Goal: Information Seeking & Learning: Learn about a topic

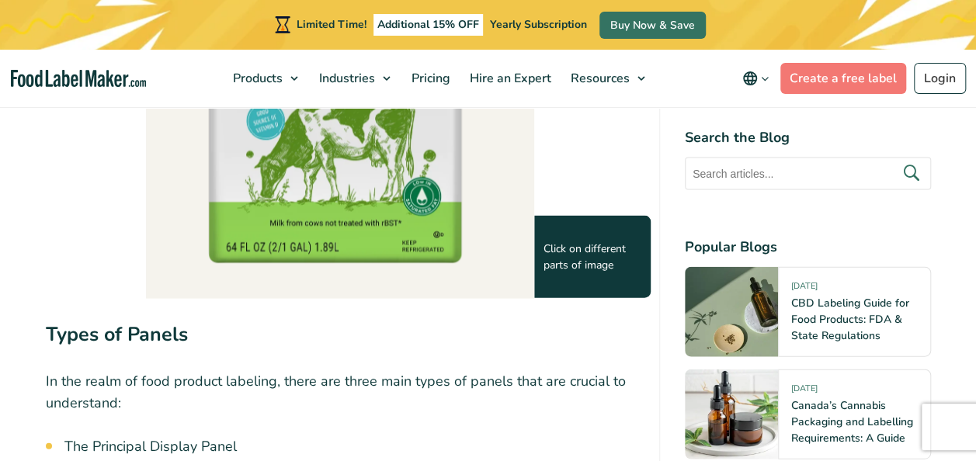
click at [490, 259] on img at bounding box center [340, 18] width 388 height 557
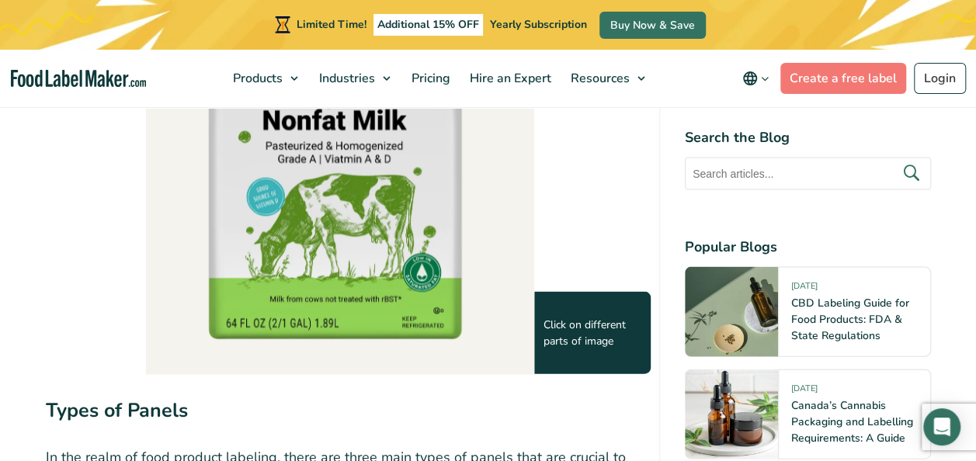
scroll to position [1532, 0]
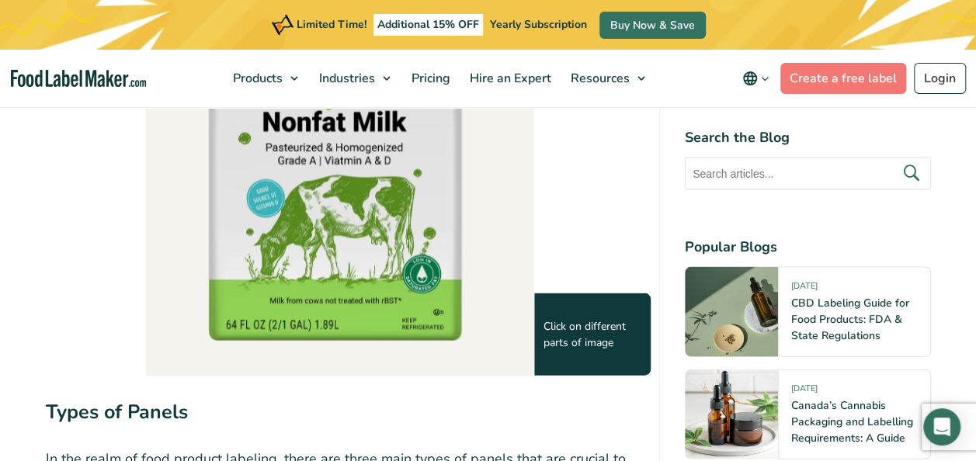
click at [574, 315] on div "Click on different parts of image" at bounding box center [592, 335] width 117 height 82
drag, startPoint x: 574, startPoint y: 315, endPoint x: 474, endPoint y: 354, distance: 107.7
click at [474, 354] on img at bounding box center [340, 95] width 388 height 557
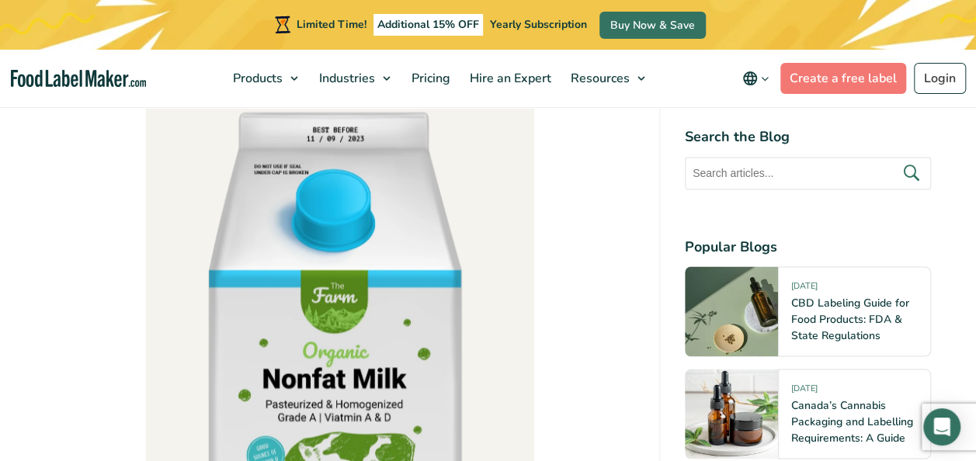
click at [357, 322] on img at bounding box center [340, 352] width 388 height 557
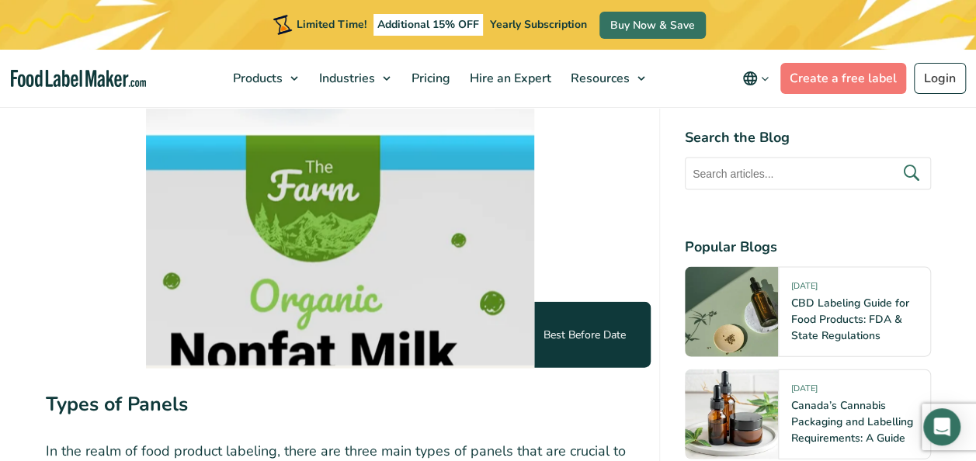
scroll to position [1630, 0]
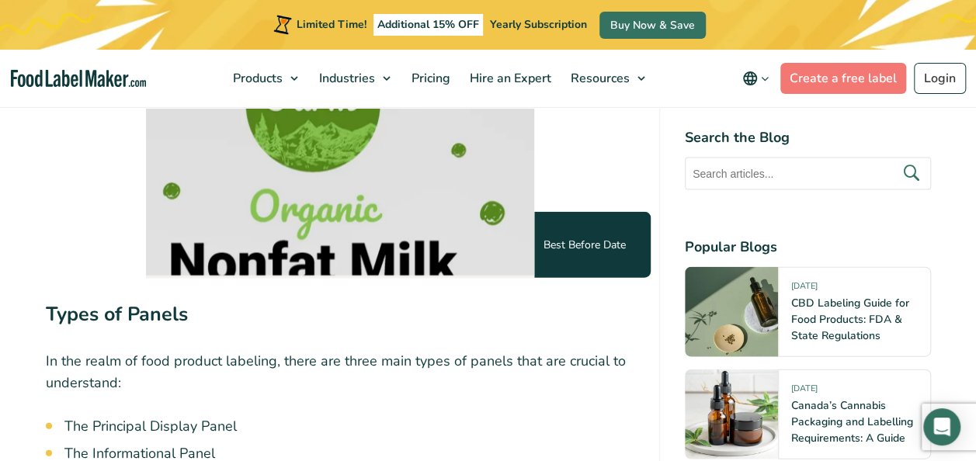
click at [446, 253] on img at bounding box center [324, 209] width 777 height 1113
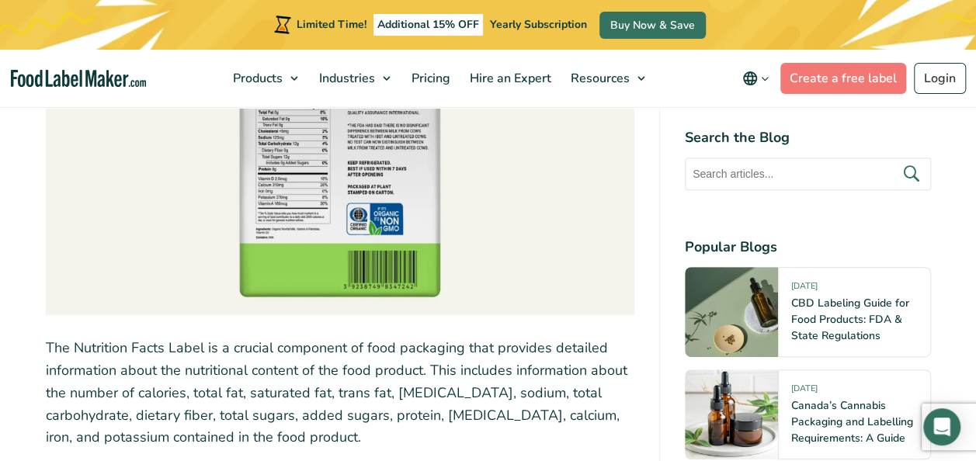
scroll to position [6018, 0]
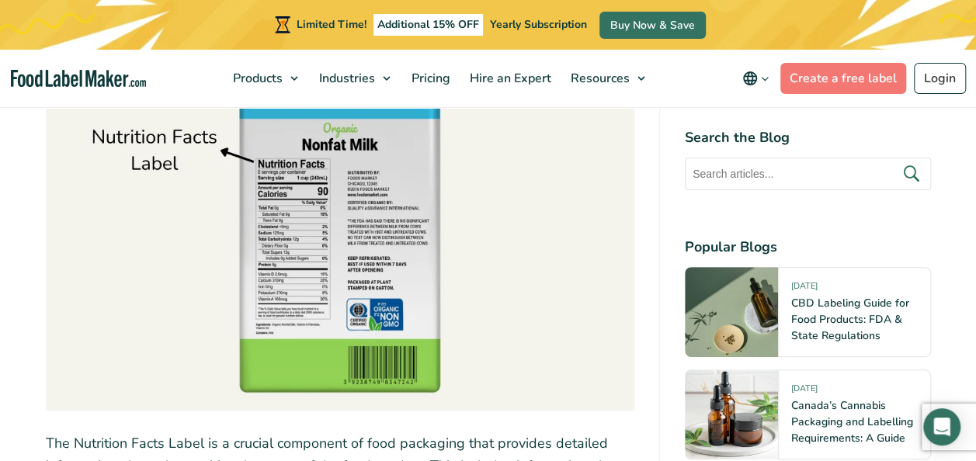
click at [356, 190] on img at bounding box center [340, 190] width 589 height 442
click at [379, 185] on img at bounding box center [340, 190] width 589 height 442
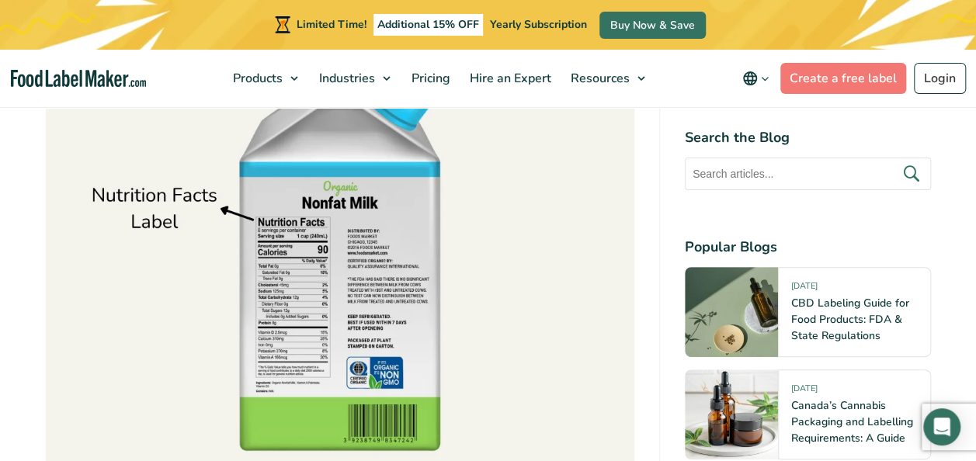
scroll to position [5959, 0]
click at [358, 248] on img at bounding box center [340, 249] width 589 height 442
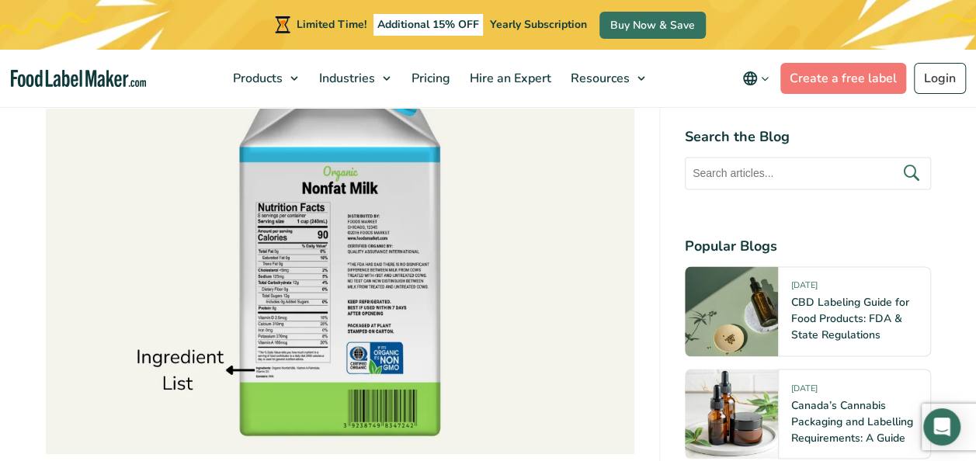
scroll to position [6977, 0]
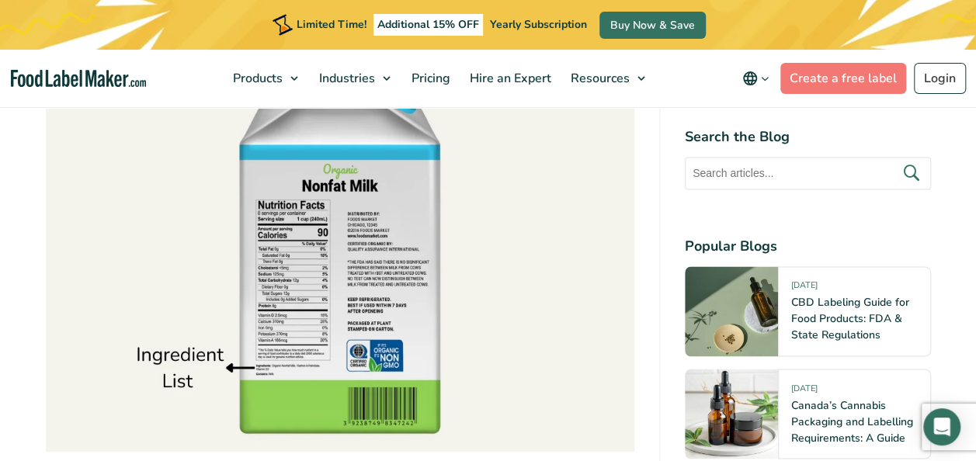
click at [370, 252] on img at bounding box center [340, 231] width 589 height 442
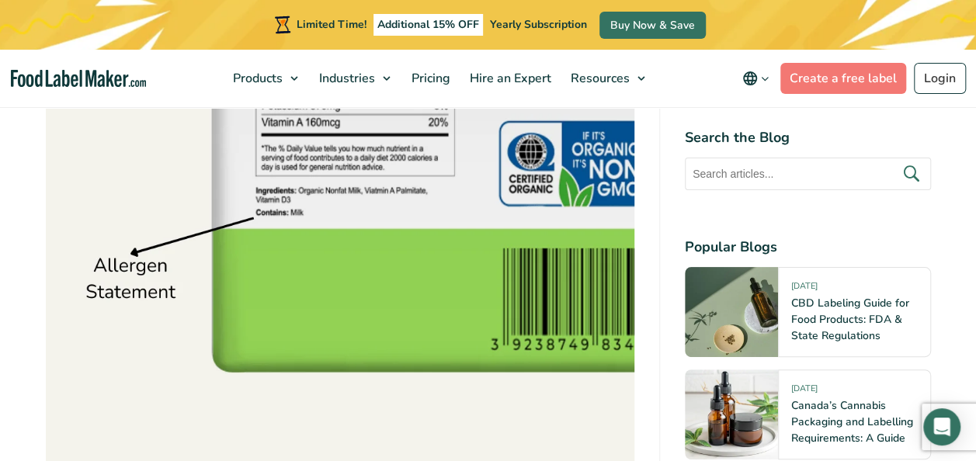
scroll to position [8836, 0]
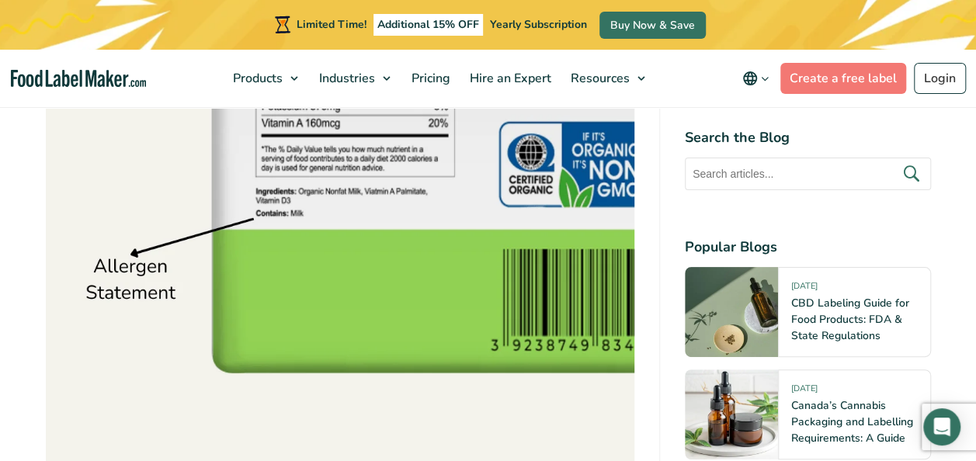
click at [370, 252] on img at bounding box center [340, 255] width 589 height 442
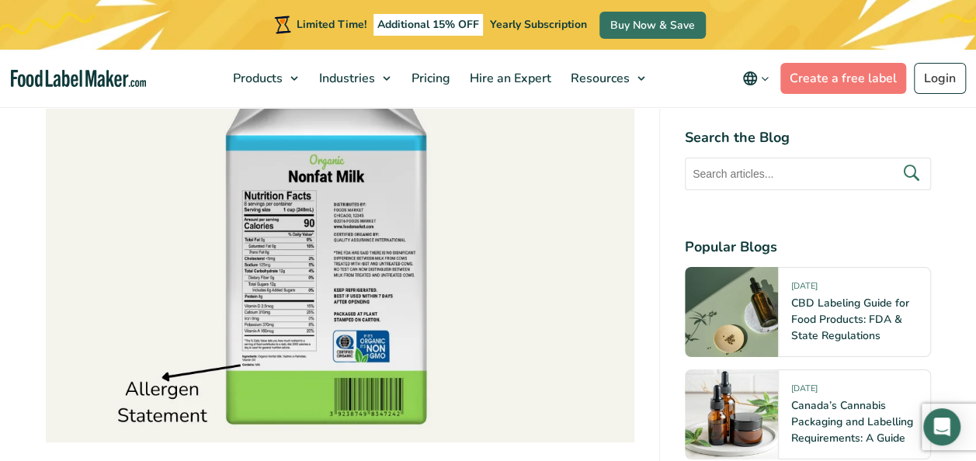
scroll to position [8378, 0]
